Goal: Information Seeking & Learning: Check status

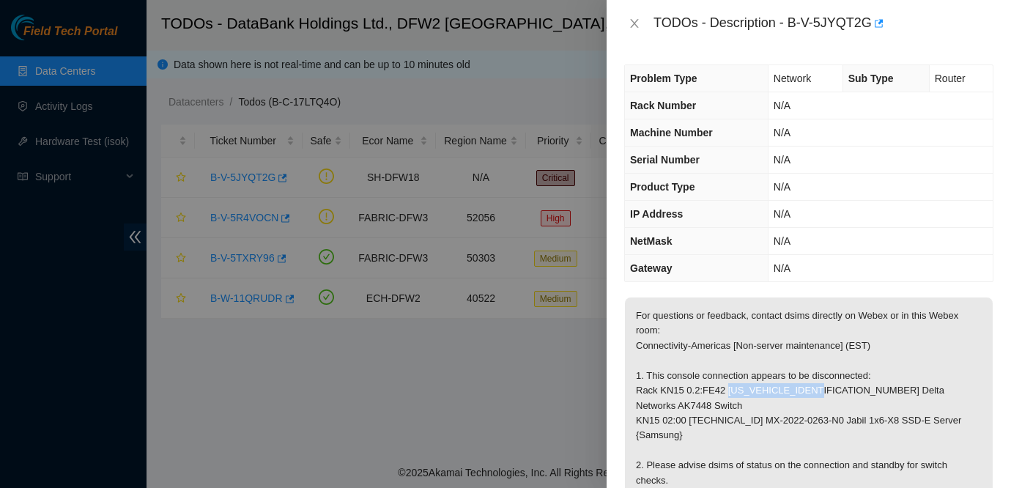
drag, startPoint x: 732, startPoint y: 389, endPoint x: 836, endPoint y: 396, distance: 104.3
click at [836, 396] on p "For questions or feedback, contact dsims directly on Webex or in this Webex roo…" at bounding box center [809, 443] width 368 height 292
copy p "AK7448DG203D00007"
click at [401, 382] on div at bounding box center [505, 244] width 1011 height 488
click at [632, 23] on icon "close" at bounding box center [635, 24] width 12 height 12
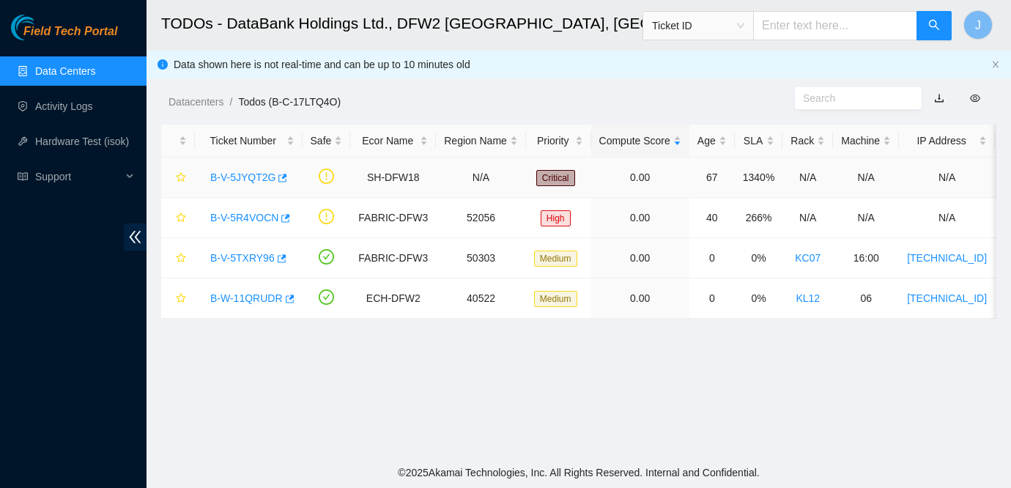
click at [232, 173] on link "B-V-5JYQT2G" at bounding box center [242, 177] width 65 height 12
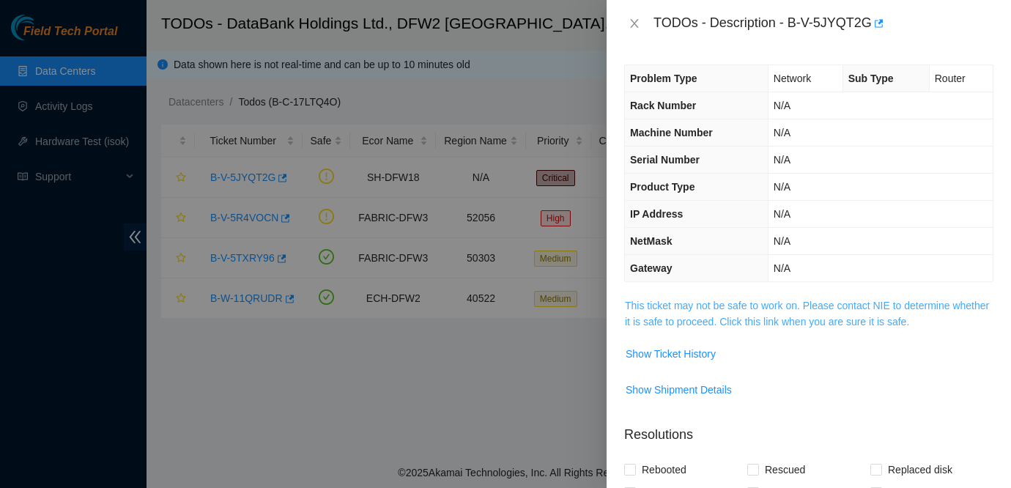
click at [722, 308] on link "This ticket may not be safe to work on. Please contact NIE to determine whether…" at bounding box center [807, 314] width 364 height 28
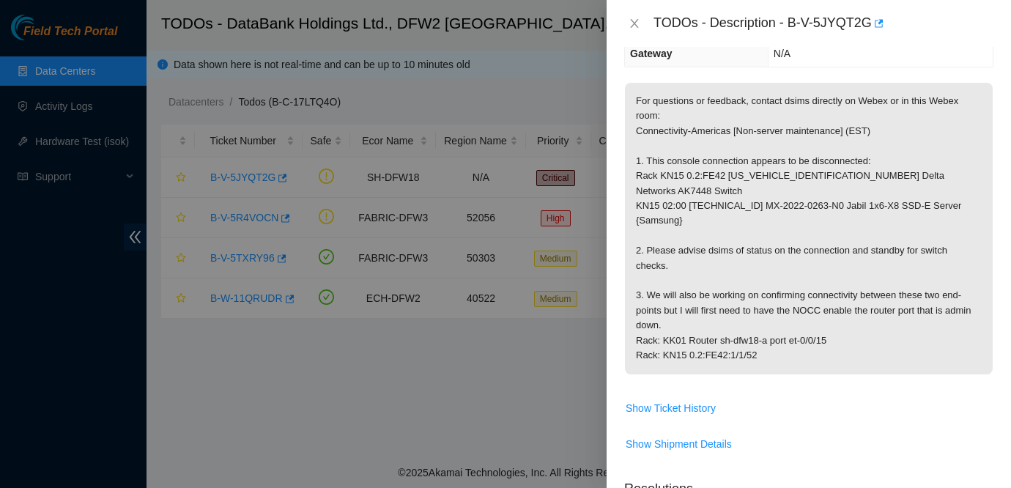
scroll to position [216, 0]
click at [791, 21] on div "TODOs - Description - B-V-5JYQT2G" at bounding box center [824, 23] width 340 height 23
drag, startPoint x: 791, startPoint y: 21, endPoint x: 874, endPoint y: 28, distance: 83.1
click at [874, 28] on div "TODOs - Description - B-V-5JYQT2G" at bounding box center [824, 23] width 340 height 23
copy div "B-V-5JYQT2G"
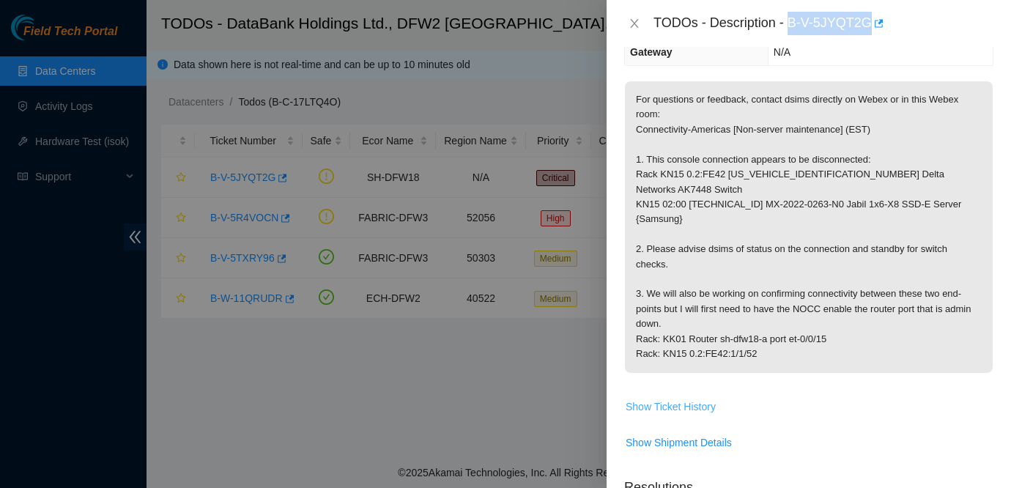
click at [678, 399] on span "Show Ticket History" at bounding box center [671, 407] width 90 height 16
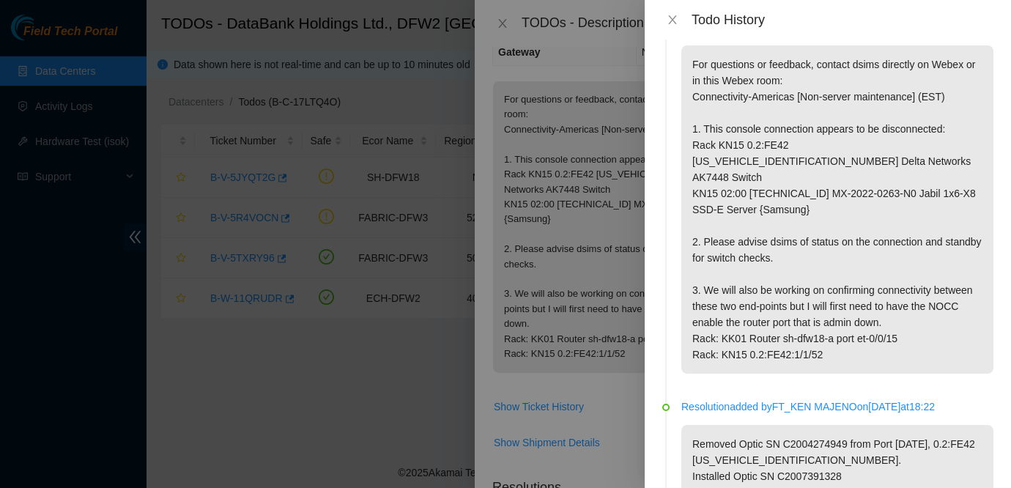
scroll to position [0, 0]
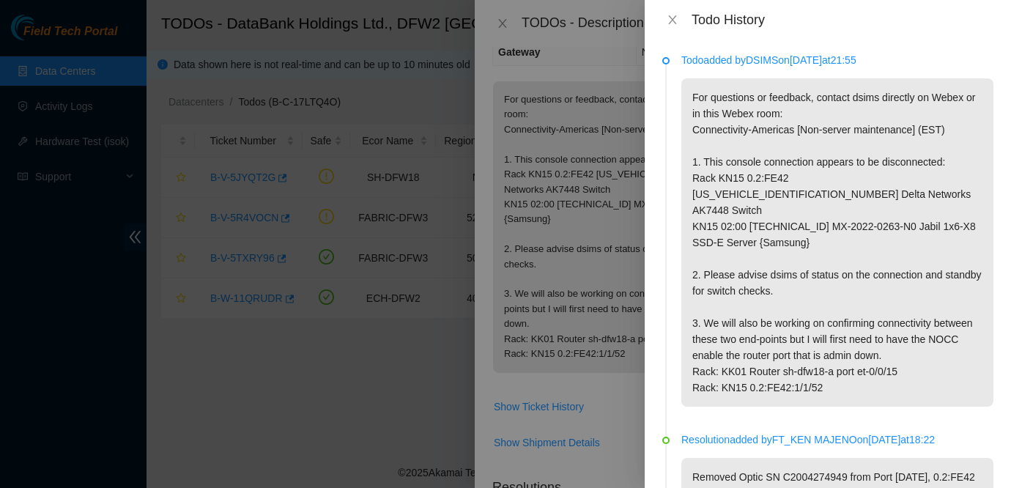
click at [666, 11] on div "Todo History" at bounding box center [828, 20] width 366 height 40
click at [674, 23] on icon "close" at bounding box center [673, 20] width 12 height 12
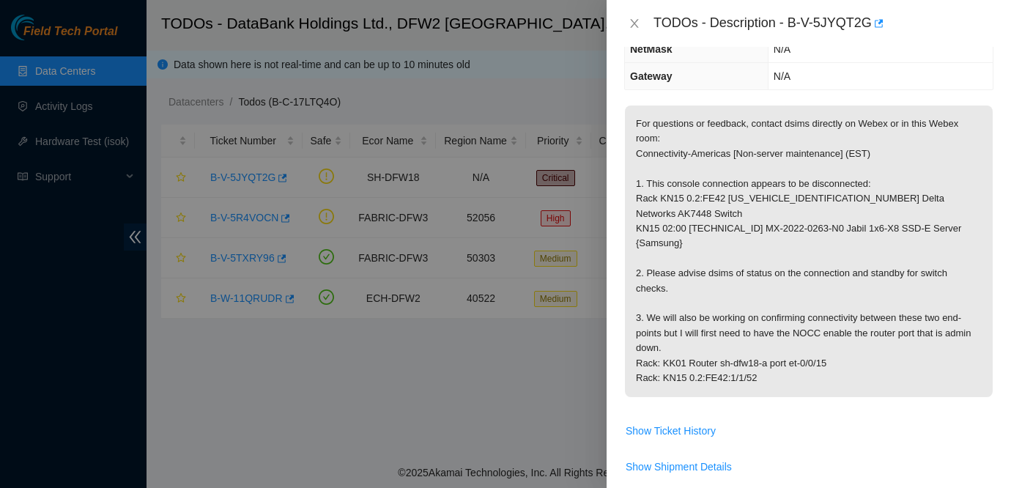
scroll to position [186, 0]
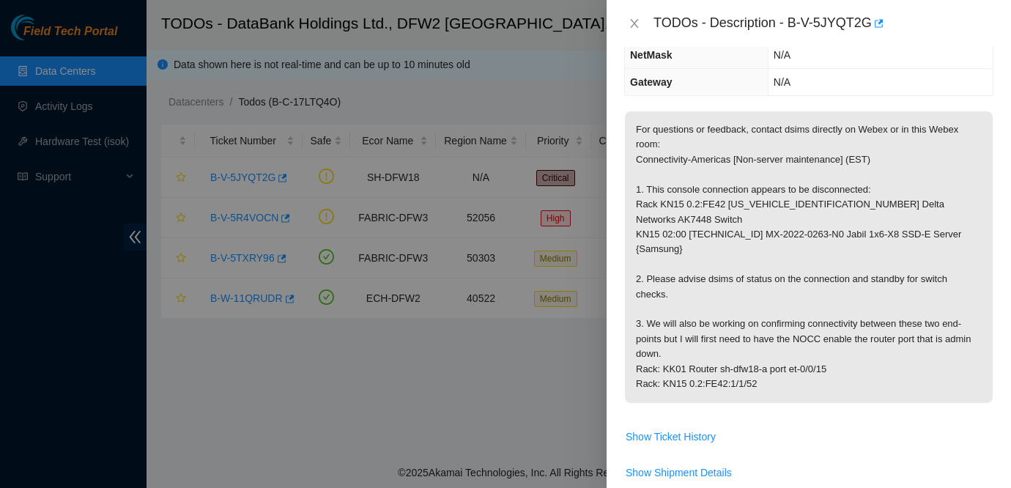
click at [697, 215] on p "For questions or feedback, contact dsims directly on Webex or in this Webex roo…" at bounding box center [809, 257] width 368 height 292
drag, startPoint x: 695, startPoint y: 218, endPoint x: 762, endPoint y: 218, distance: 66.7
click at [762, 218] on p "For questions or feedback, contact dsims directly on Webex or in this Webex roo…" at bounding box center [809, 257] width 368 height 292
copy p "23.36.202.134"
click at [733, 313] on p "For questions or feedback, contact dsims directly on Webex or in this Webex roo…" at bounding box center [809, 257] width 368 height 292
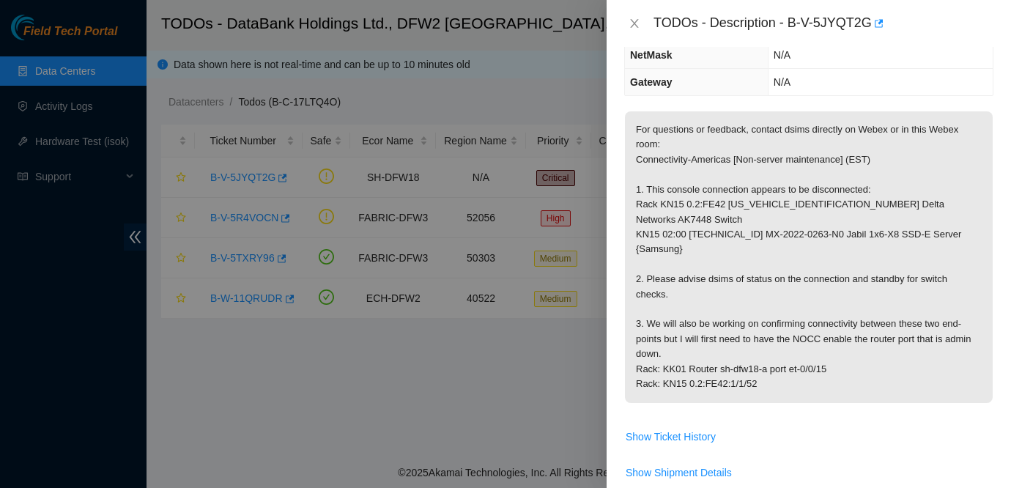
click at [645, 15] on div "TODOs - Description - B-V-5JYQT2G" at bounding box center [808, 23] width 369 height 23
click at [625, 21] on button "Close" at bounding box center [634, 24] width 21 height 14
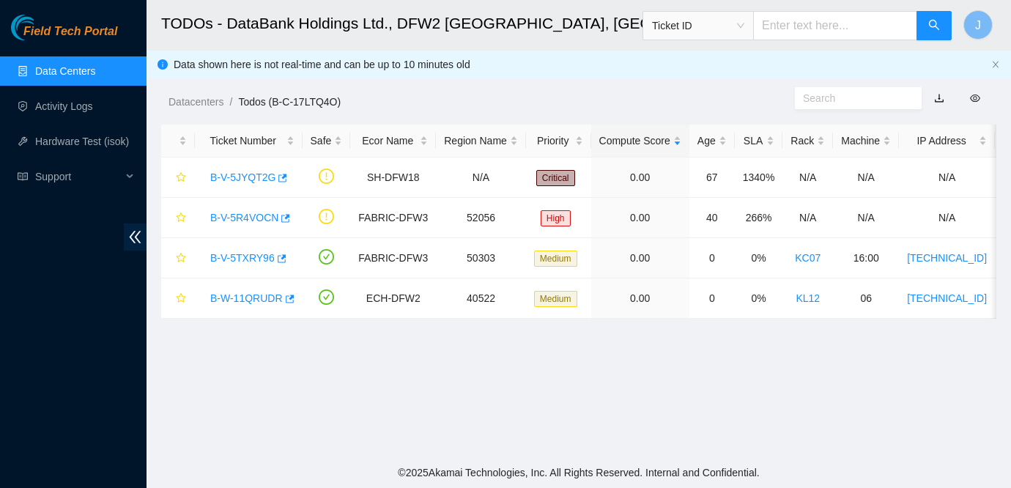
scroll to position [234, 0]
click at [49, 38] on span "Field Tech Portal" at bounding box center [70, 32] width 94 height 14
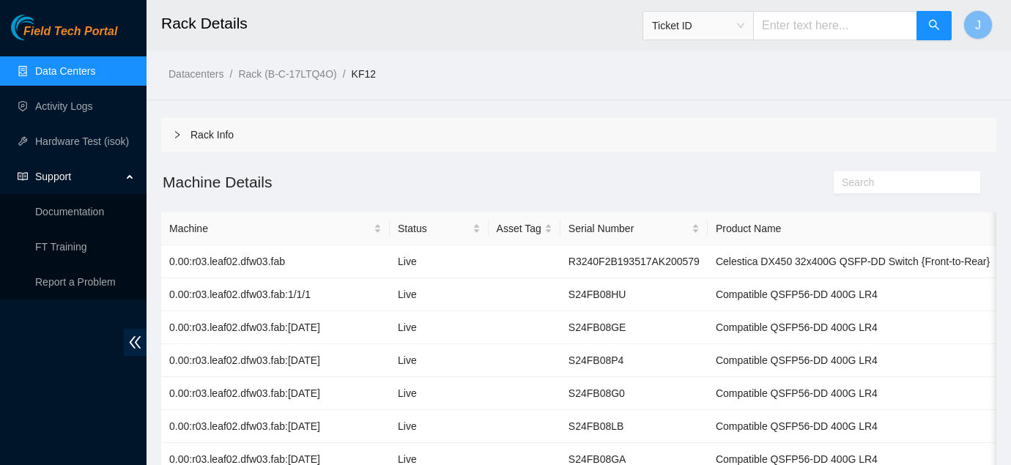
click at [854, 175] on input "text" at bounding box center [901, 182] width 119 height 16
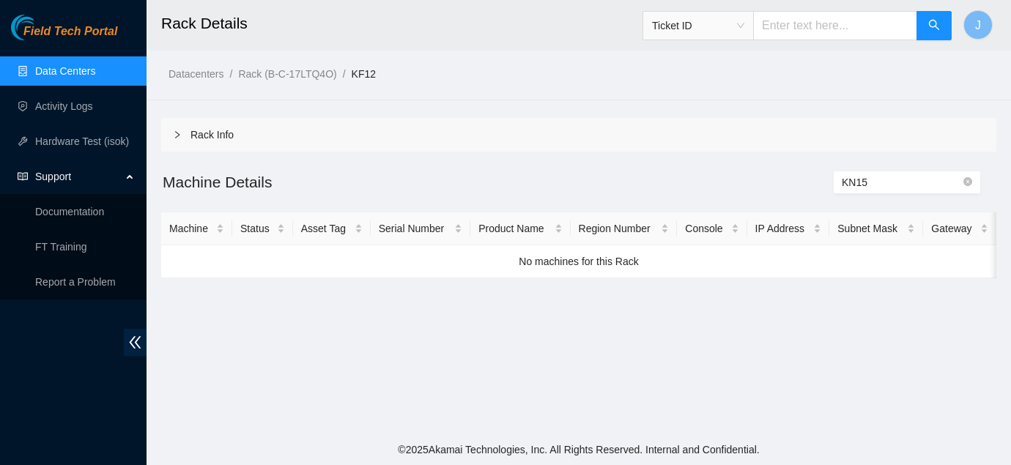
type input "KN15"
click at [83, 75] on link "Data Centers" at bounding box center [65, 71] width 60 height 12
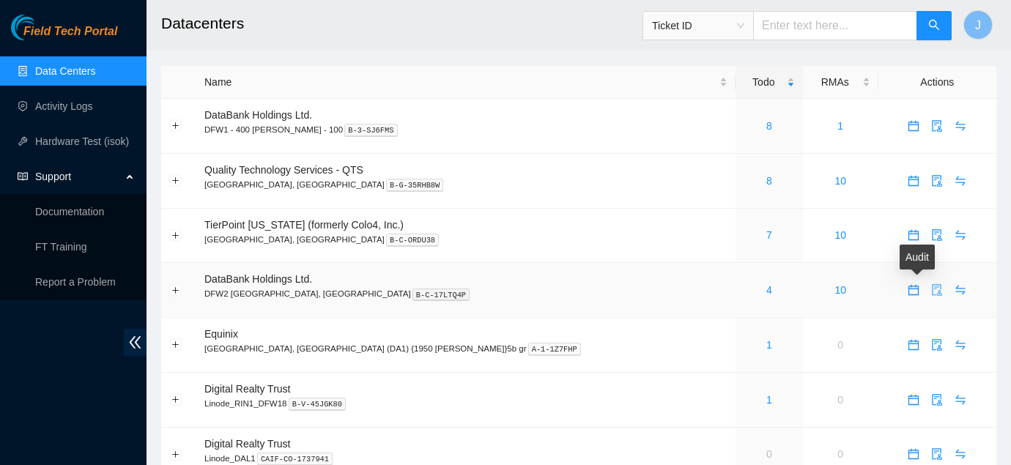
click at [931, 290] on icon "audit" at bounding box center [937, 290] width 12 height 12
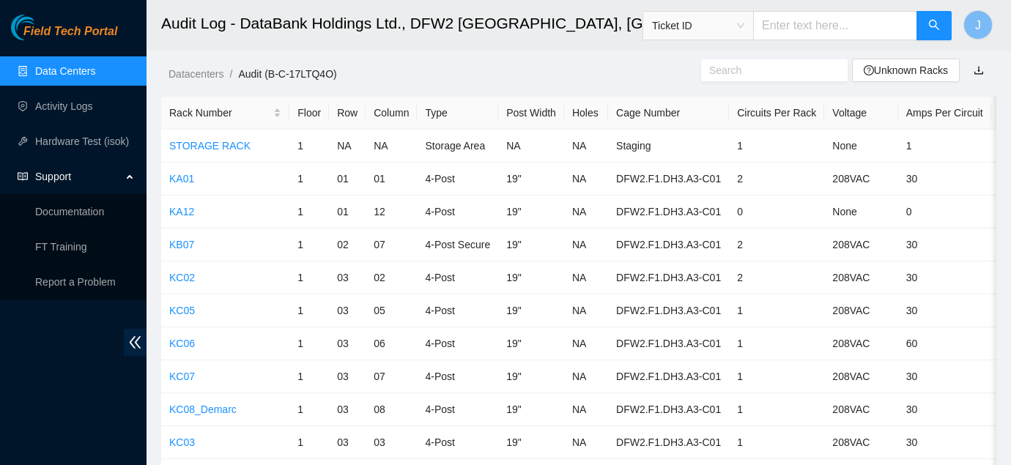
click at [791, 80] on span at bounding box center [774, 70] width 147 height 22
click at [778, 70] on input "text" at bounding box center [768, 70] width 119 height 16
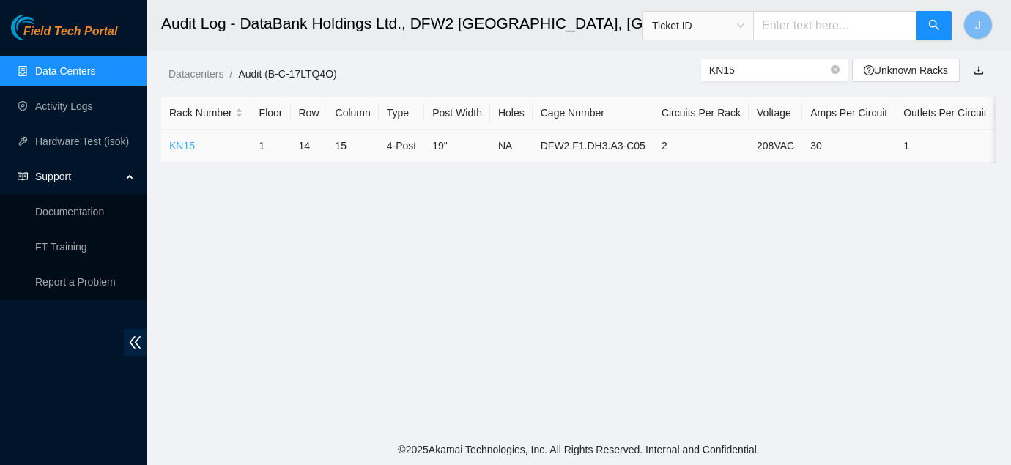
type input "KN15"
click at [181, 144] on link "KN15" at bounding box center [182, 146] width 26 height 12
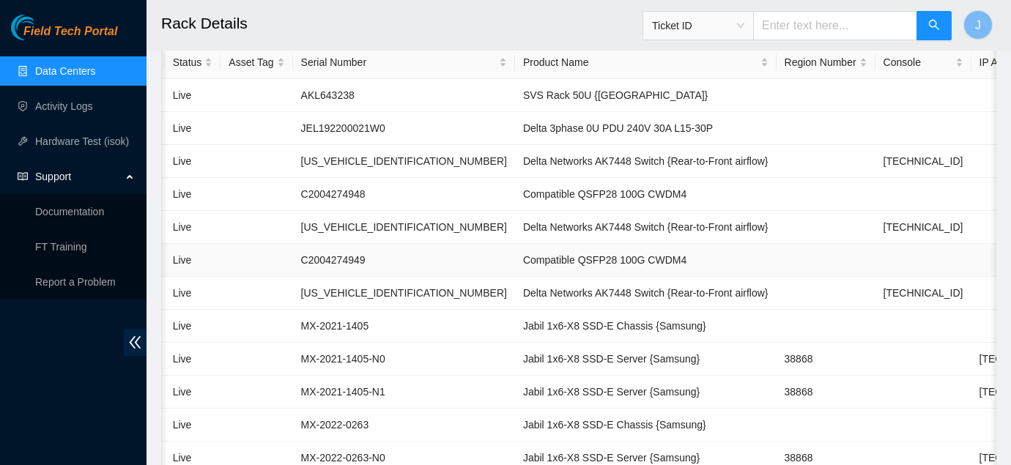
scroll to position [0, 86]
click at [691, 107] on td "SVS Rack 50U {USA}" at bounding box center [645, 95] width 262 height 33
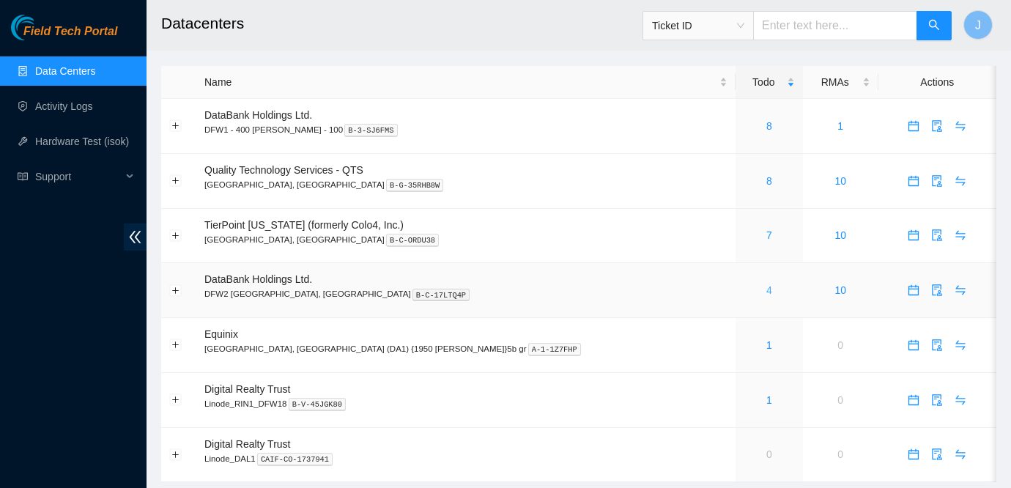
click at [766, 290] on link "4" at bounding box center [769, 290] width 6 height 12
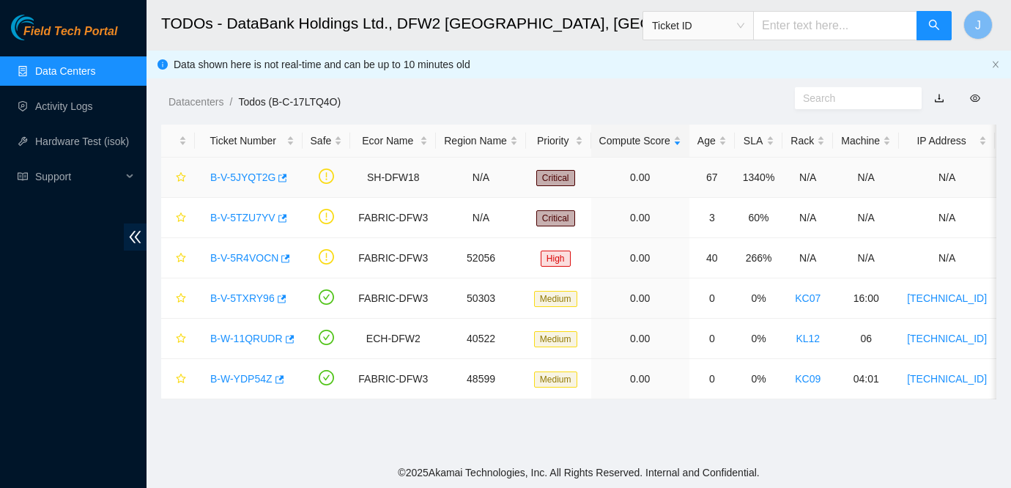
click at [234, 177] on link "B-V-5JYQT2G" at bounding box center [242, 177] width 65 height 12
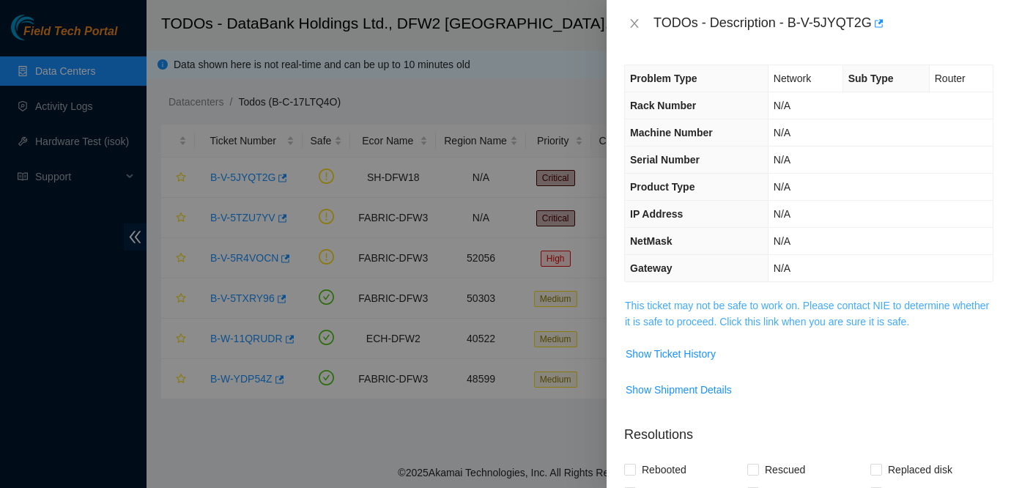
click at [748, 303] on link "This ticket may not be safe to work on. Please contact NIE to determine whether…" at bounding box center [807, 314] width 364 height 28
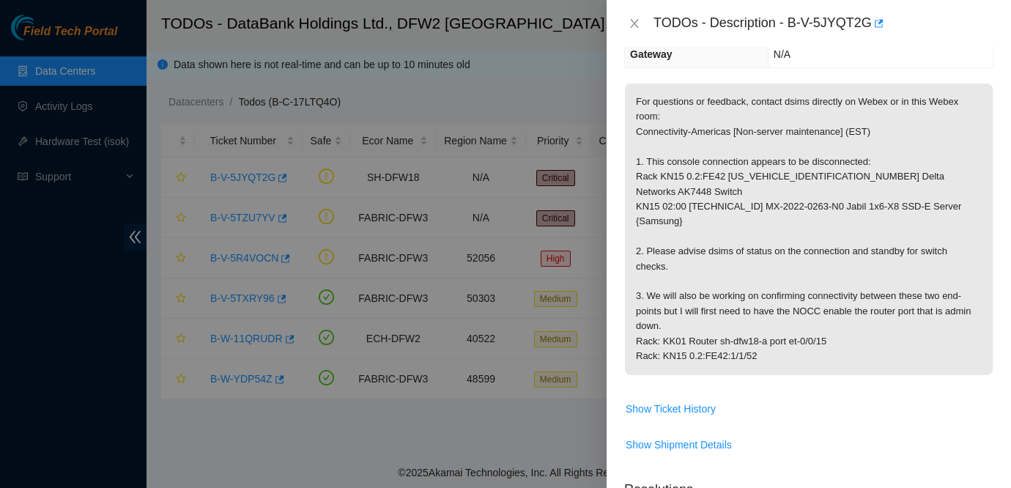
scroll to position [226, 0]
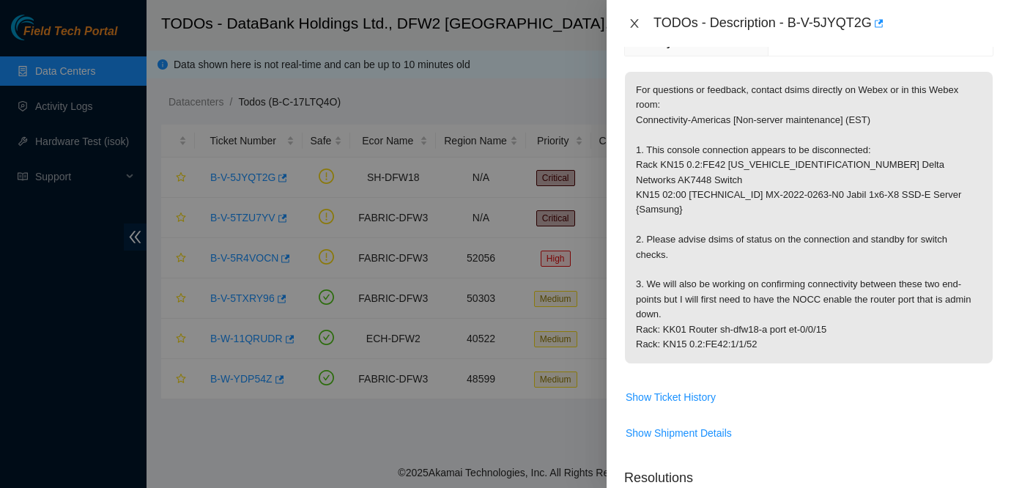
click at [635, 26] on icon "close" at bounding box center [635, 24] width 12 height 12
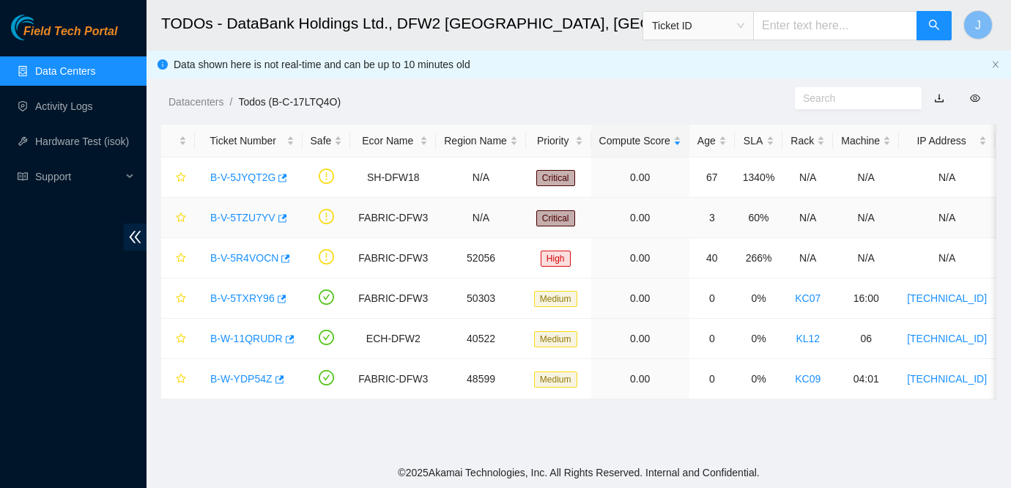
click at [246, 220] on link "B-V-5TZU7YV" at bounding box center [242, 218] width 65 height 12
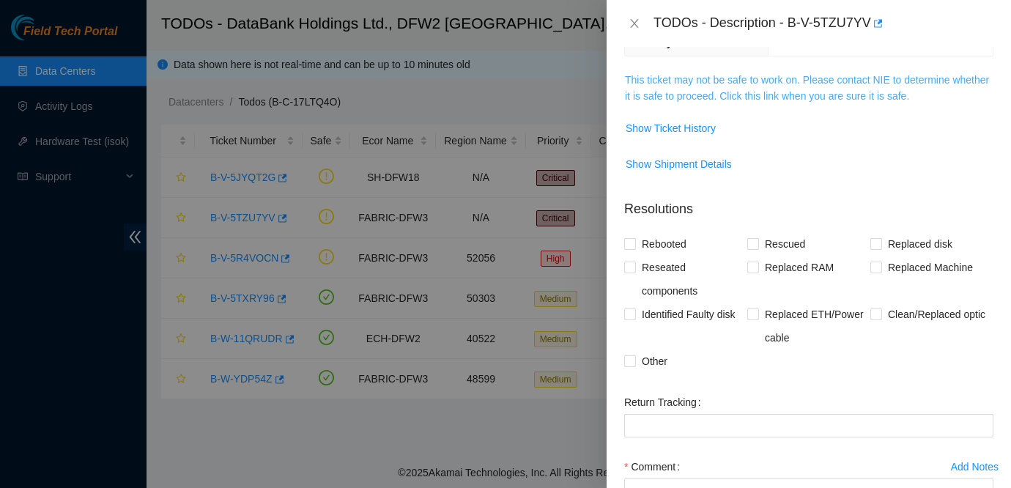
click at [781, 84] on link "This ticket may not be safe to work on. Please contact NIE to determine whether…" at bounding box center [807, 88] width 364 height 28
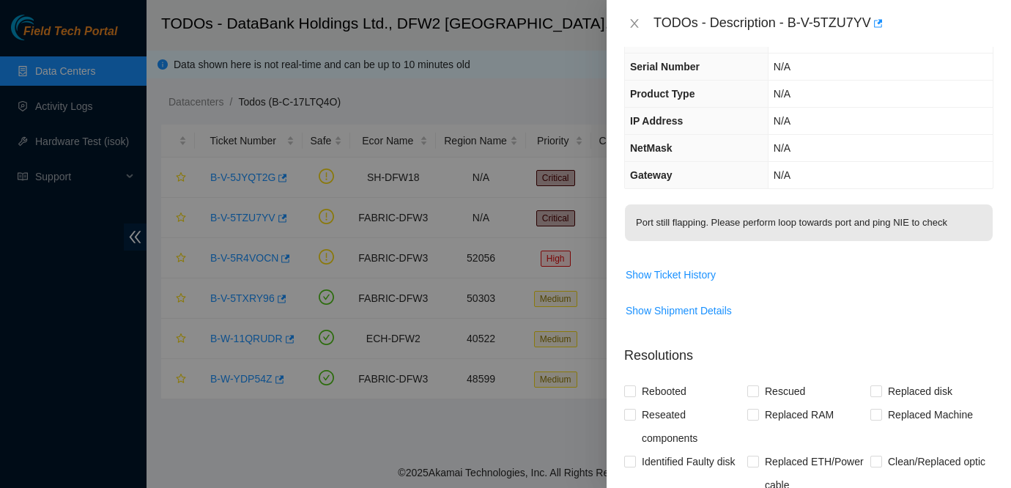
scroll to position [0, 0]
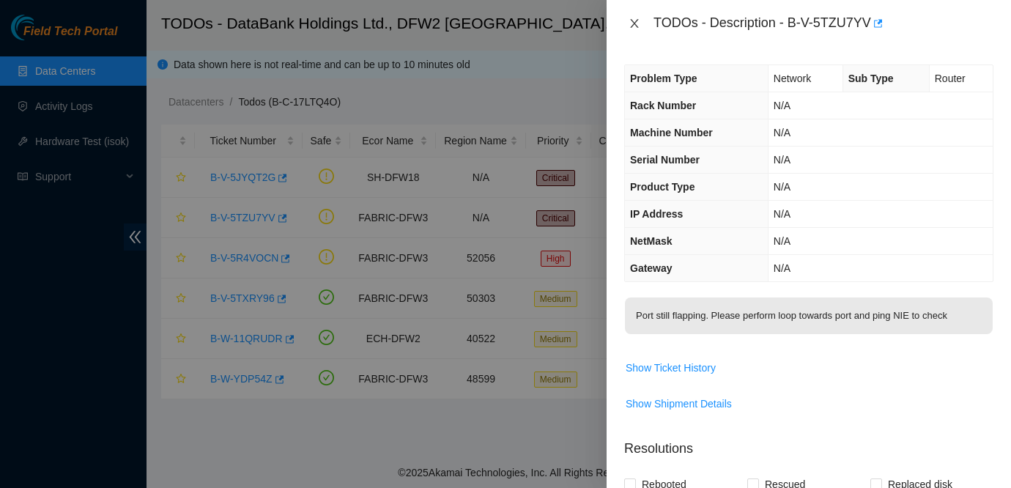
click at [627, 23] on button "Close" at bounding box center [634, 24] width 21 height 14
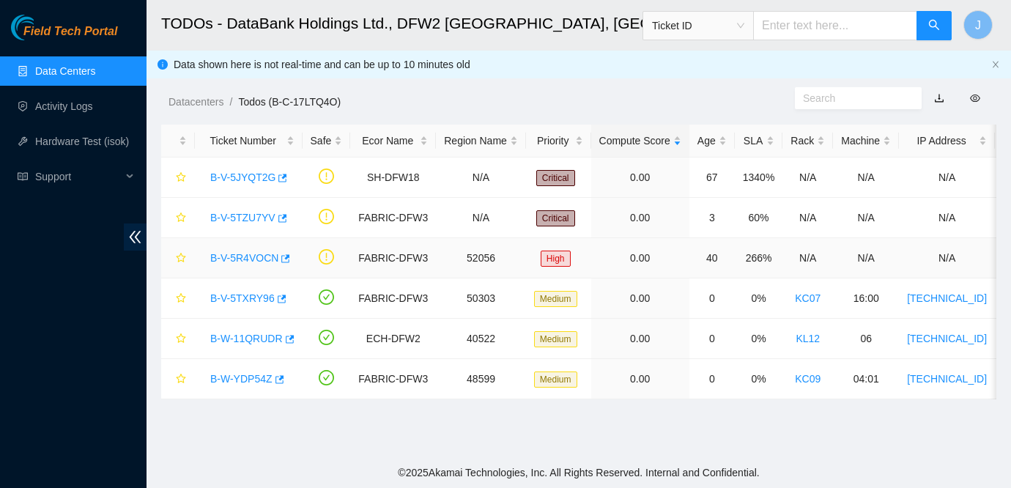
click at [243, 263] on link "B-V-5R4VOCN" at bounding box center [244, 258] width 68 height 12
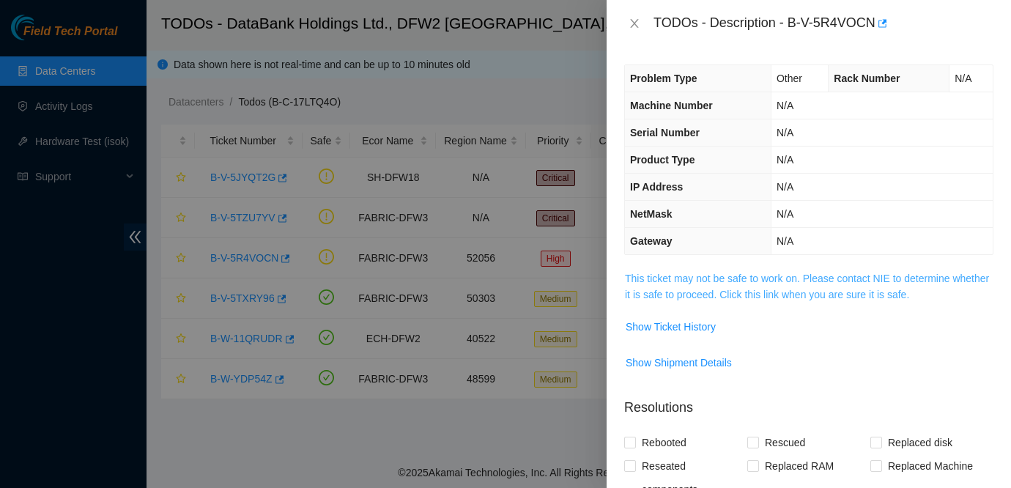
click at [739, 275] on link "This ticket may not be safe to work on. Please contact NIE to determine whether…" at bounding box center [807, 287] width 364 height 28
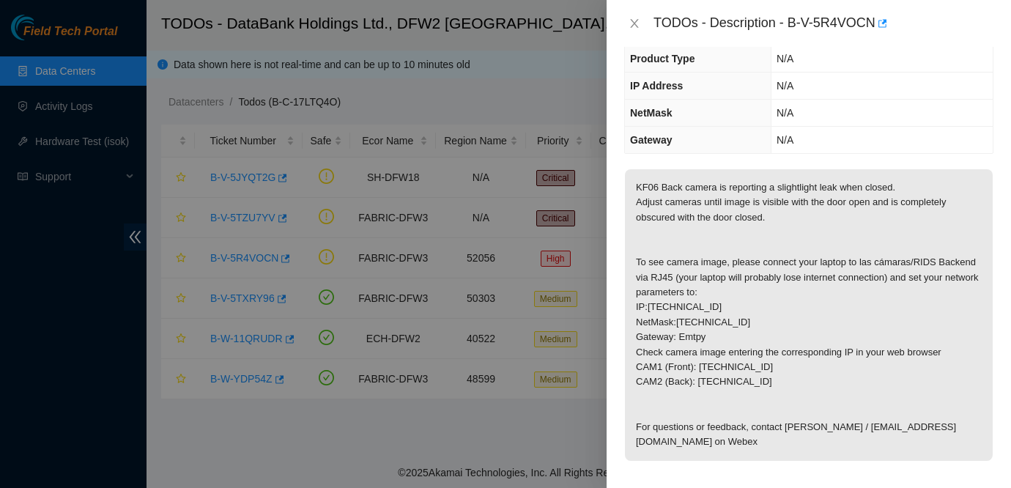
scroll to position [104, 0]
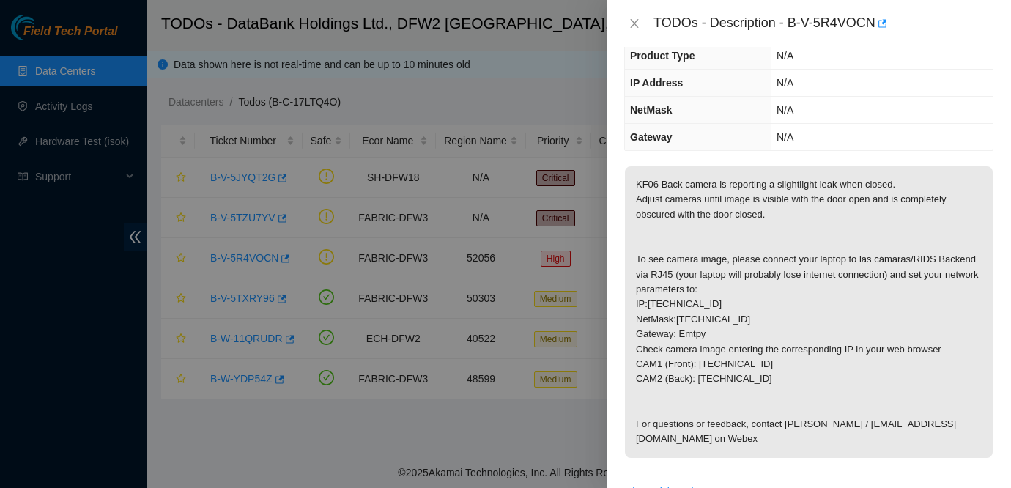
click at [761, 240] on p "KF06 Back camera is reporting a slightlight leak when closed. Adjust cameras un…" at bounding box center [809, 312] width 368 height 292
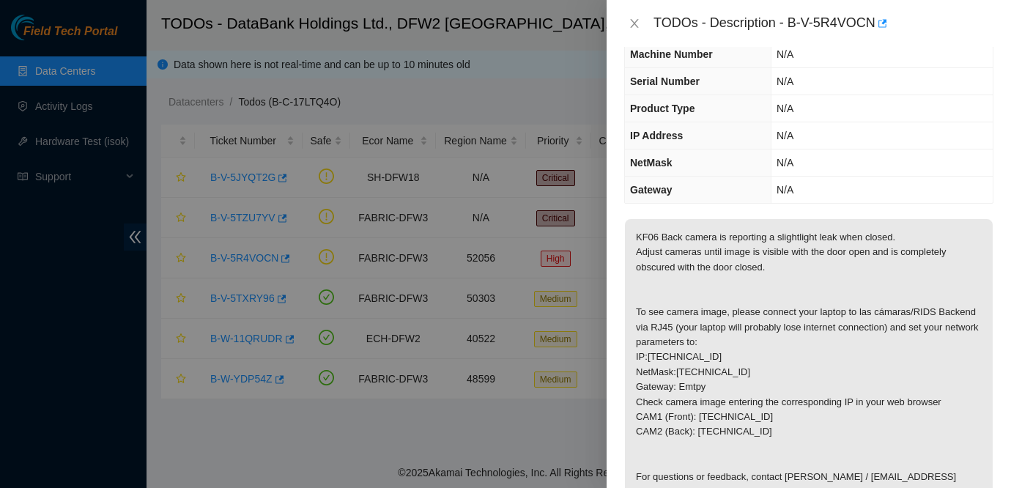
scroll to position [21, 0]
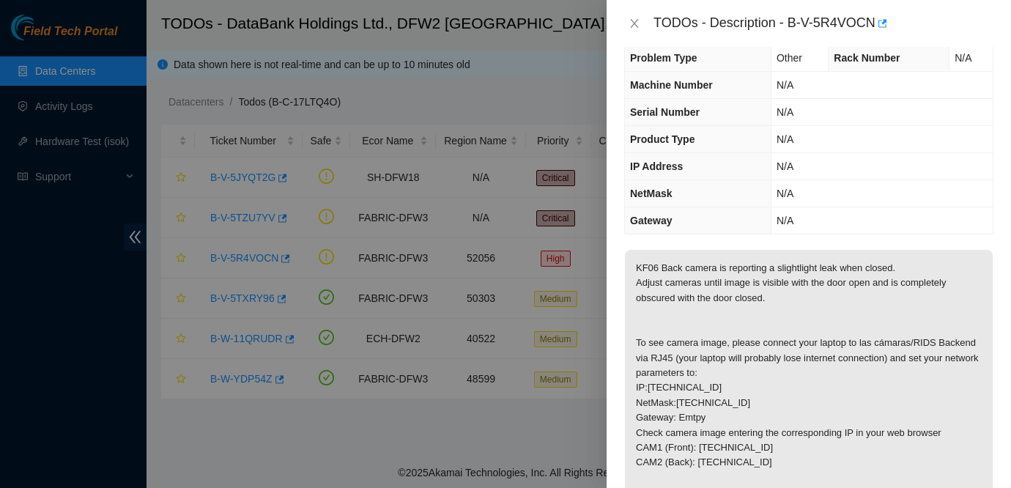
click at [462, 259] on div at bounding box center [505, 244] width 1011 height 488
click at [631, 26] on icon "close" at bounding box center [635, 24] width 12 height 12
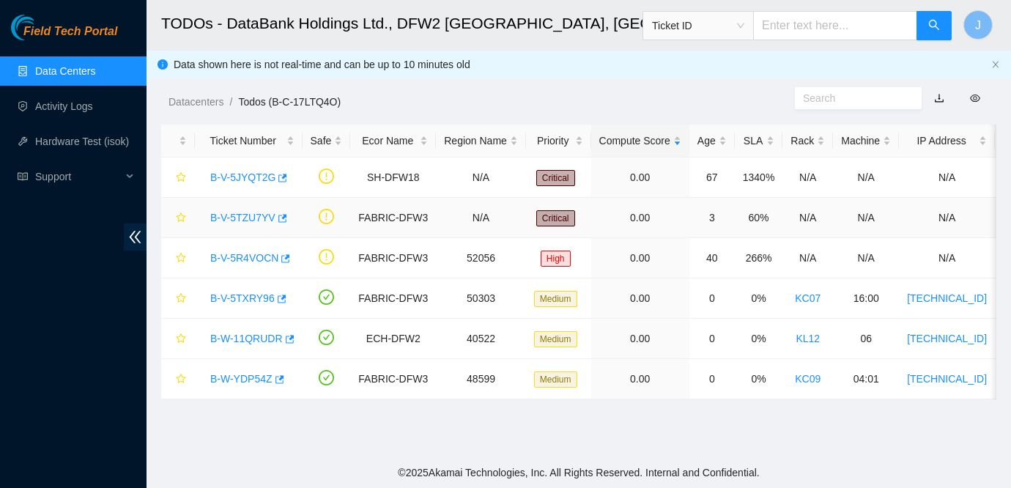
scroll to position [29, 0]
click at [673, 427] on main "TODOs - DataBank Holdings Ltd., DFW2 Richardson, TX Ticket ID J Data shown here…" at bounding box center [579, 228] width 865 height 457
click at [84, 37] on span "Field Tech Portal" at bounding box center [70, 32] width 94 height 14
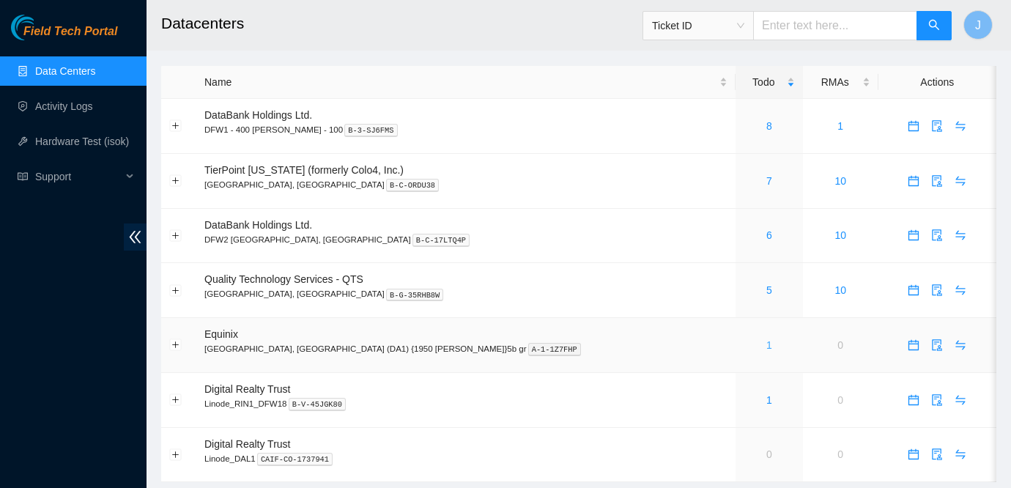
click at [766, 343] on link "1" at bounding box center [769, 345] width 6 height 12
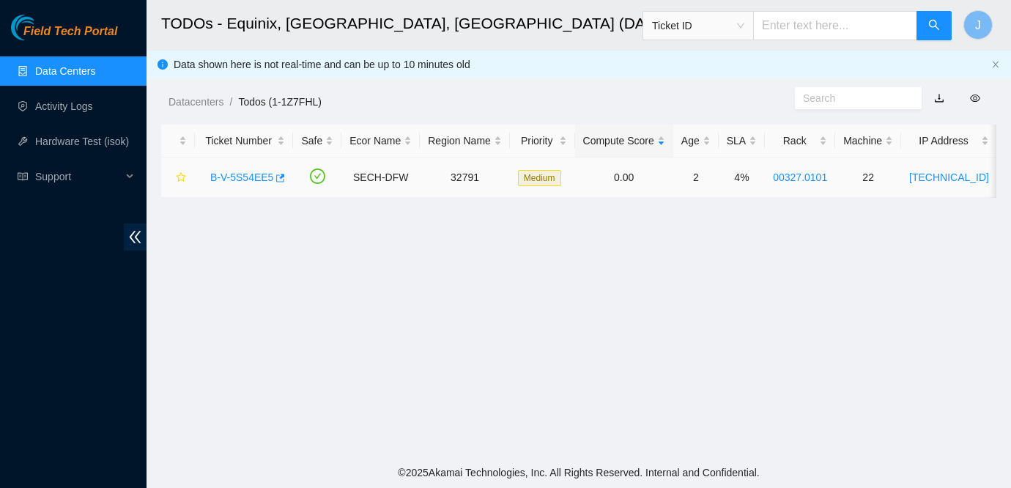
click at [246, 176] on link "B-V-5S54EE5" at bounding box center [241, 177] width 63 height 12
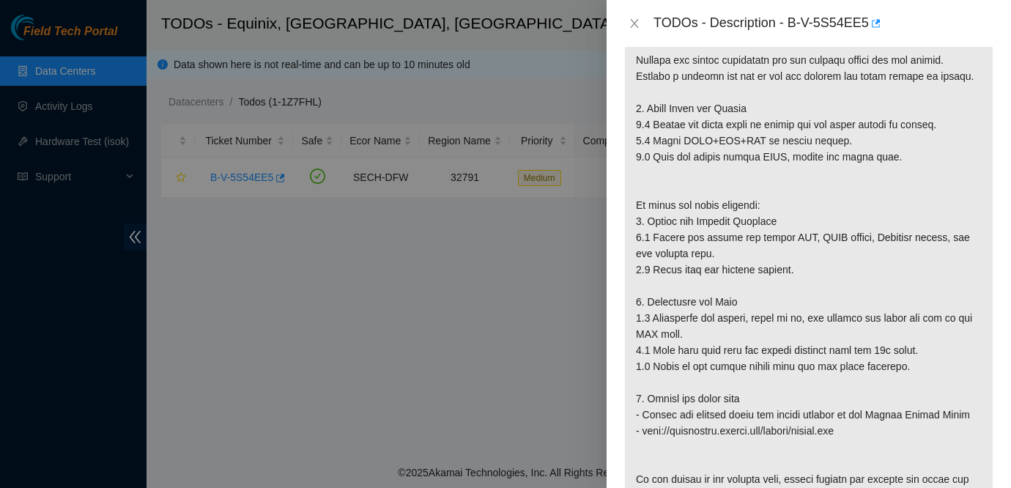
scroll to position [381, 0]
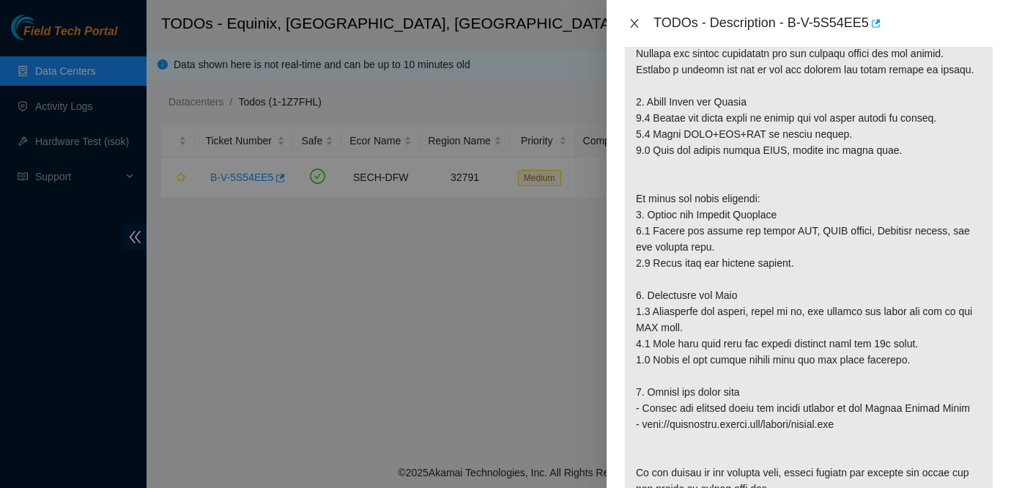
click at [633, 25] on icon "close" at bounding box center [635, 24] width 12 height 12
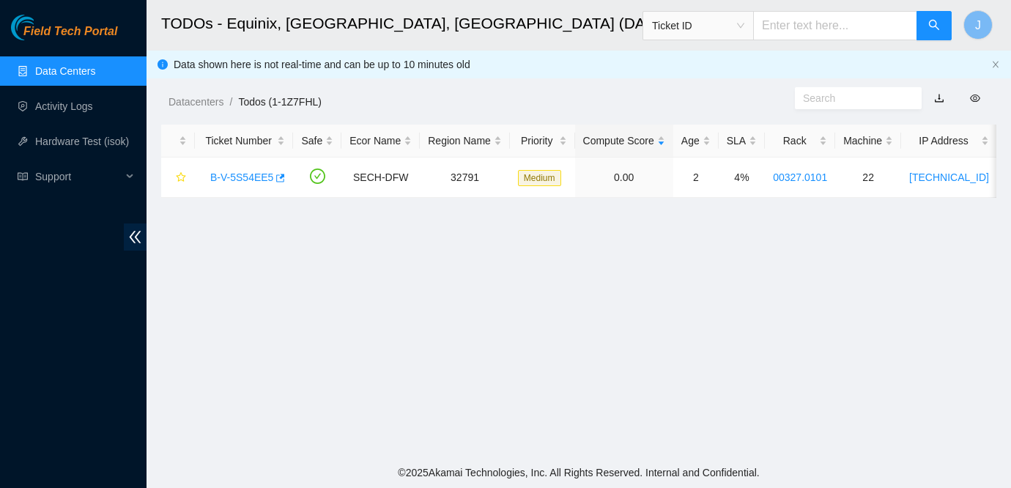
scroll to position [429, 0]
click at [114, 31] on span "Field Tech Portal" at bounding box center [70, 32] width 94 height 14
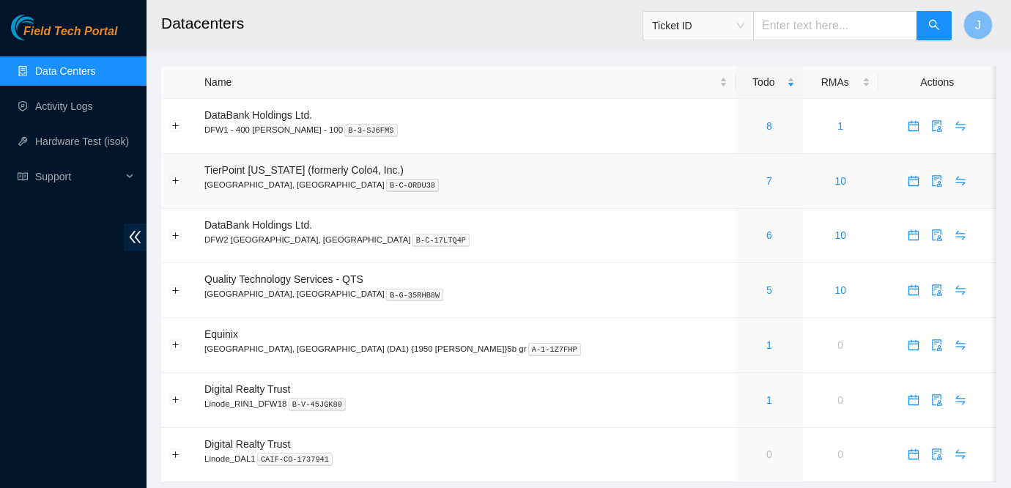
click at [744, 185] on div "7" at bounding box center [769, 181] width 51 height 16
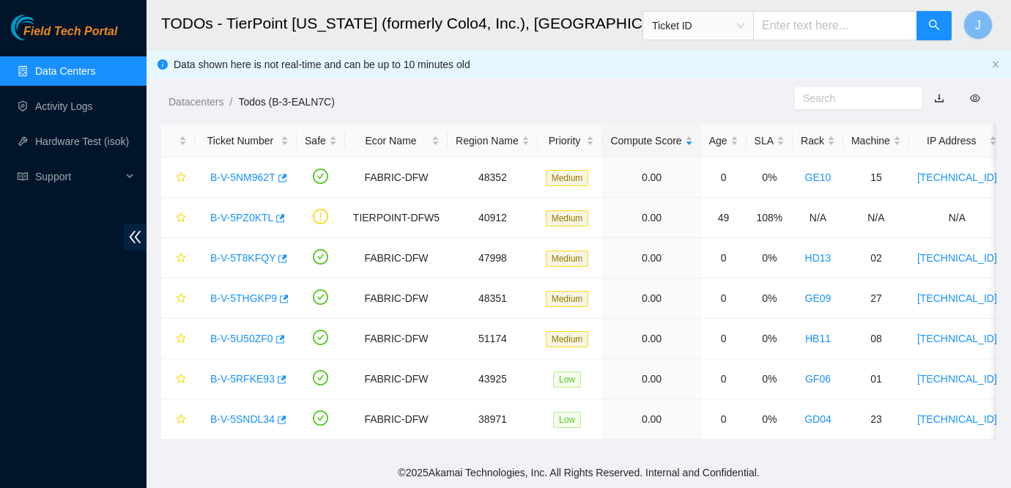
click at [85, 74] on link "Data Centers" at bounding box center [65, 71] width 60 height 12
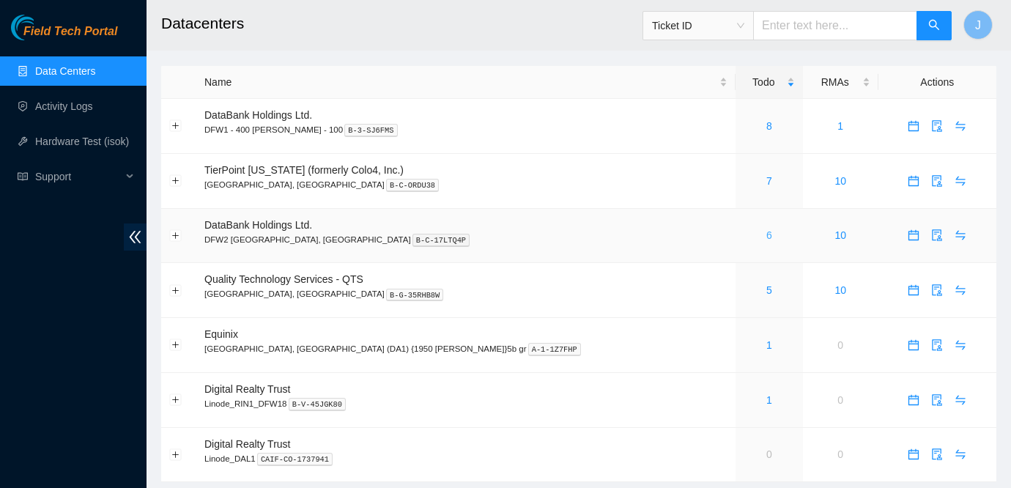
click at [766, 236] on link "6" at bounding box center [769, 235] width 6 height 12
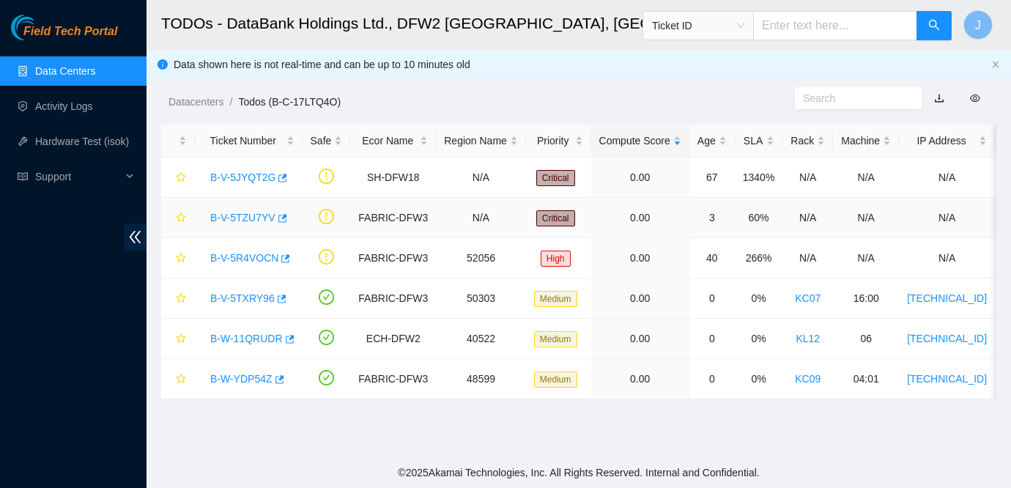
click at [244, 213] on link "B-V-5TZU7YV" at bounding box center [242, 218] width 65 height 12
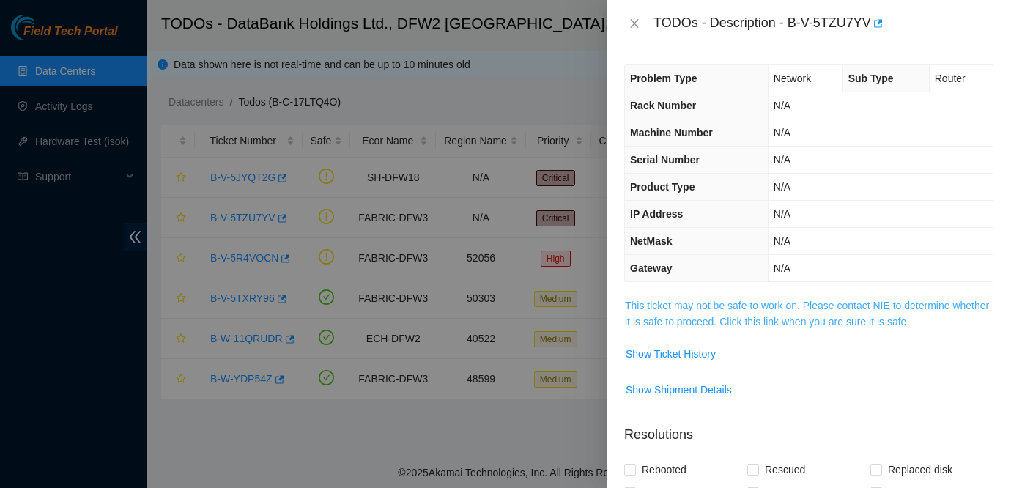
click at [795, 308] on link "This ticket may not be safe to work on. Please contact NIE to determine whether…" at bounding box center [807, 314] width 364 height 28
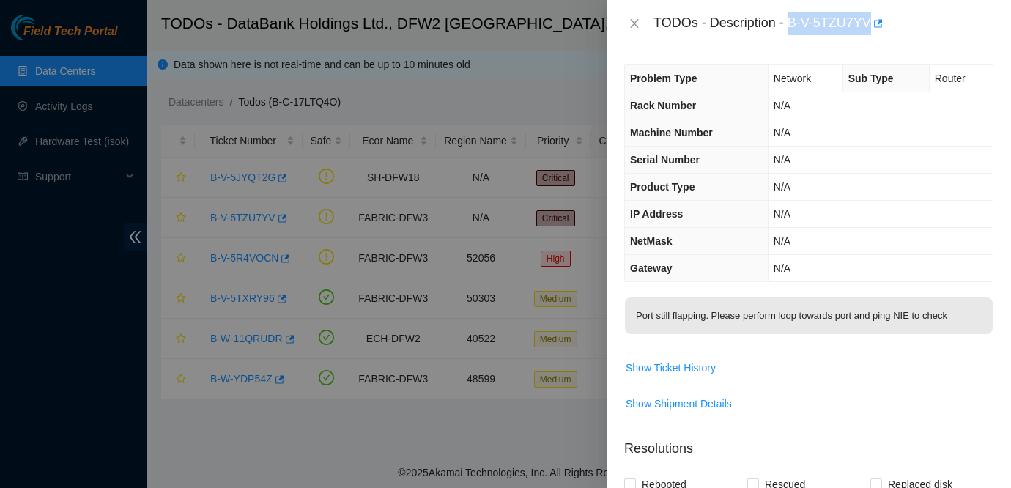
drag, startPoint x: 790, startPoint y: 20, endPoint x: 877, endPoint y: 29, distance: 87.7
click at [877, 29] on div "TODOs - Description - B-V-5TZU7YV" at bounding box center [824, 23] width 340 height 23
copy div "B-V-5TZU7YV"
click at [780, 364] on span "Show Ticket History" at bounding box center [809, 367] width 368 height 23
click at [508, 207] on div at bounding box center [505, 244] width 1011 height 488
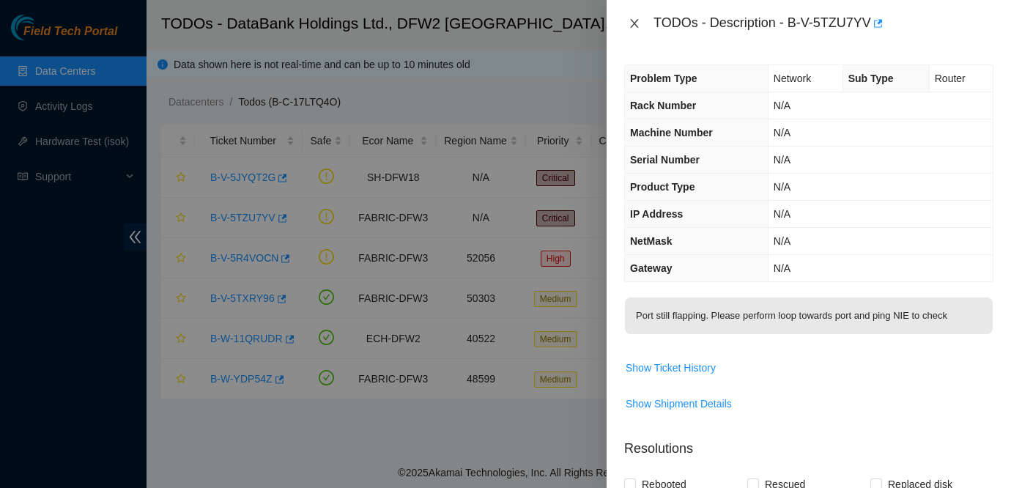
click at [635, 21] on icon "close" at bounding box center [635, 24] width 12 height 12
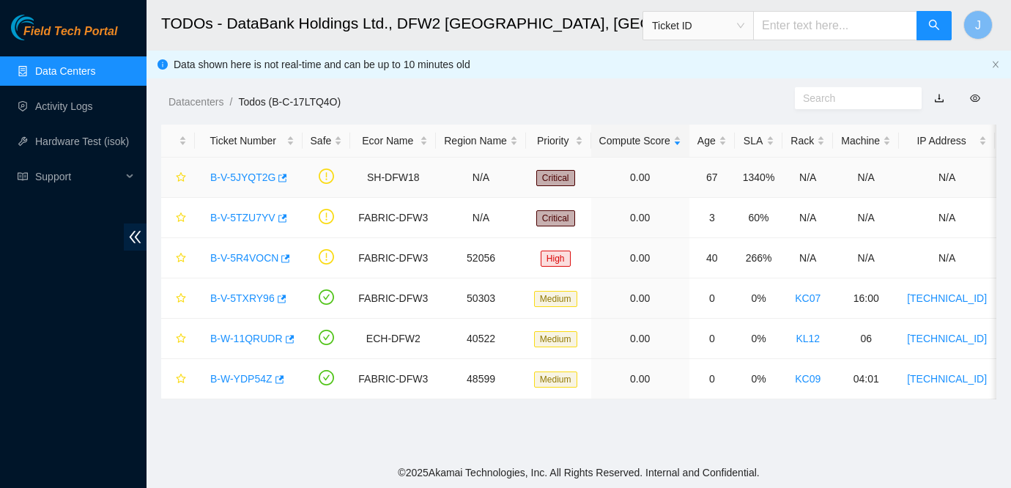
click at [257, 177] on link "B-V-5JYQT2G" at bounding box center [242, 177] width 65 height 12
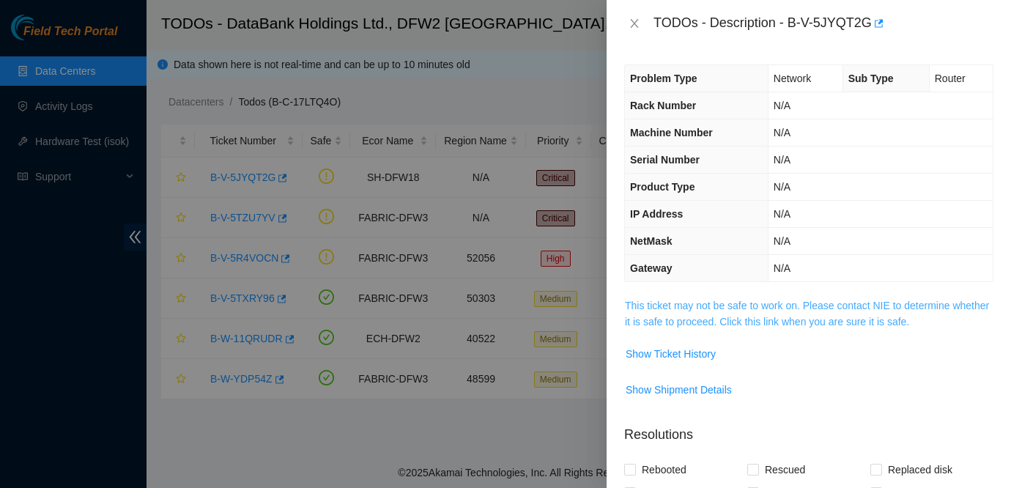
click at [761, 307] on link "This ticket may not be safe to work on. Please contact NIE to determine whether…" at bounding box center [807, 314] width 364 height 28
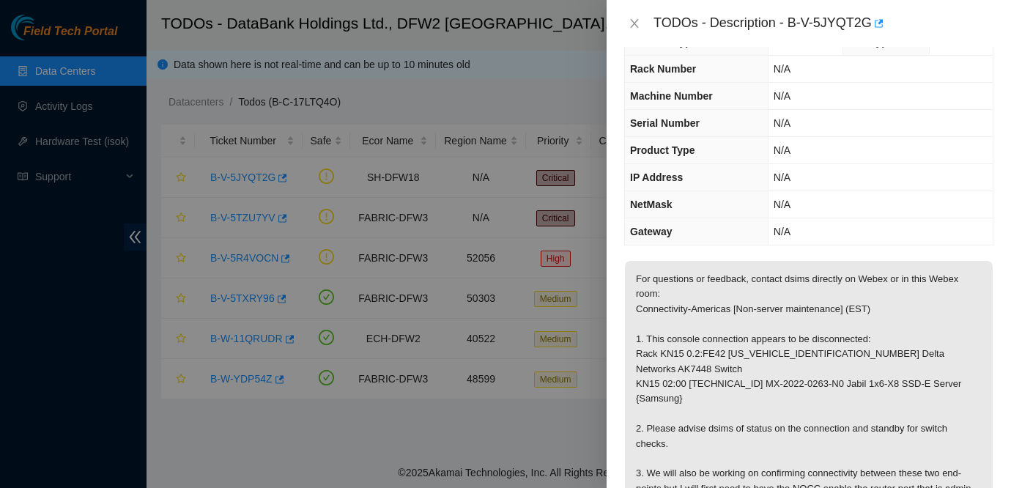
scroll to position [39, 0]
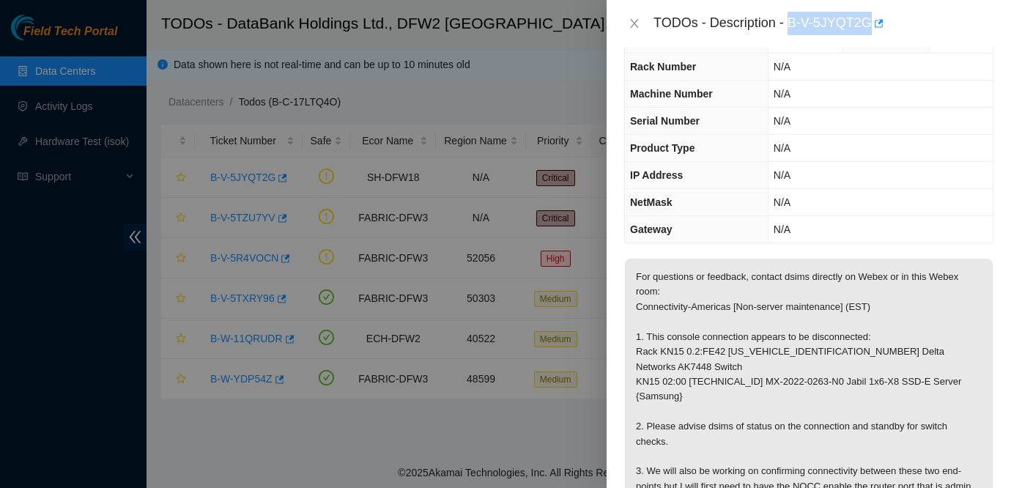
drag, startPoint x: 791, startPoint y: 21, endPoint x: 876, endPoint y: 29, distance: 86.0
click at [876, 29] on div "TODOs - Description - B-V-5JYQT2G" at bounding box center [824, 23] width 340 height 23
copy div "B-V-5JYQT2G"
click at [710, 81] on th "Machine Number" at bounding box center [696, 94] width 143 height 27
